Goal: Information Seeking & Learning: Learn about a topic

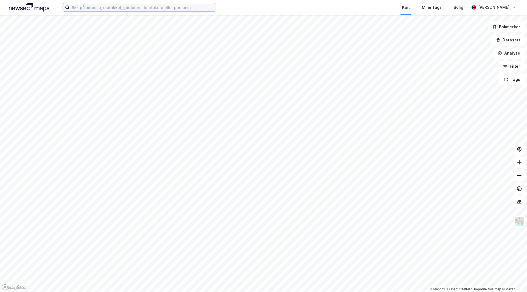
click at [148, 11] on input at bounding box center [142, 7] width 147 height 8
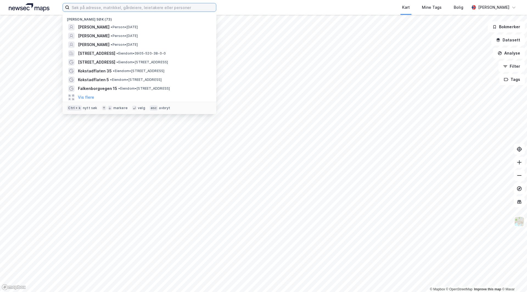
click at [149, 8] on input at bounding box center [142, 7] width 147 height 8
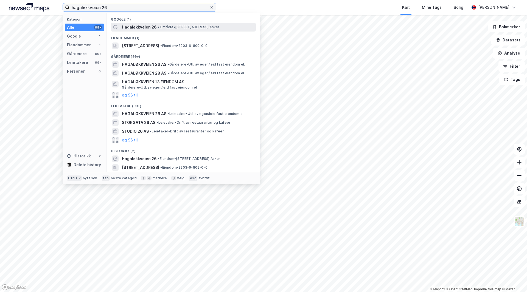
type input "hagaløkkveien 26"
click at [147, 25] on span "Hagaløkkveien 26" at bounding box center [139, 27] width 35 height 7
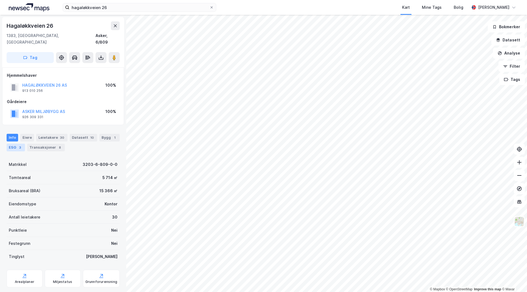
click at [20, 145] on div "3" at bounding box center [19, 147] width 5 height 5
